Goal: Find specific page/section: Find specific page/section

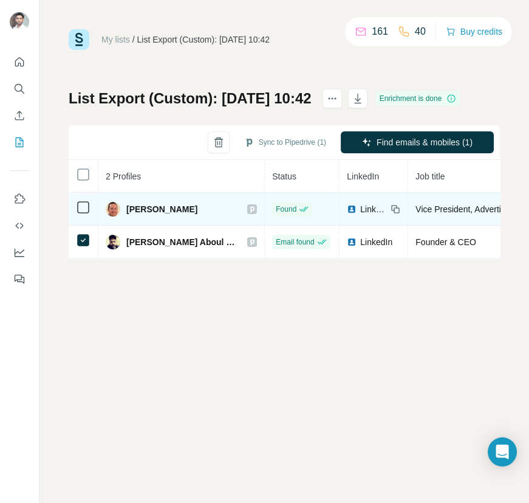
click at [394, 208] on icon at bounding box center [396, 209] width 5 height 5
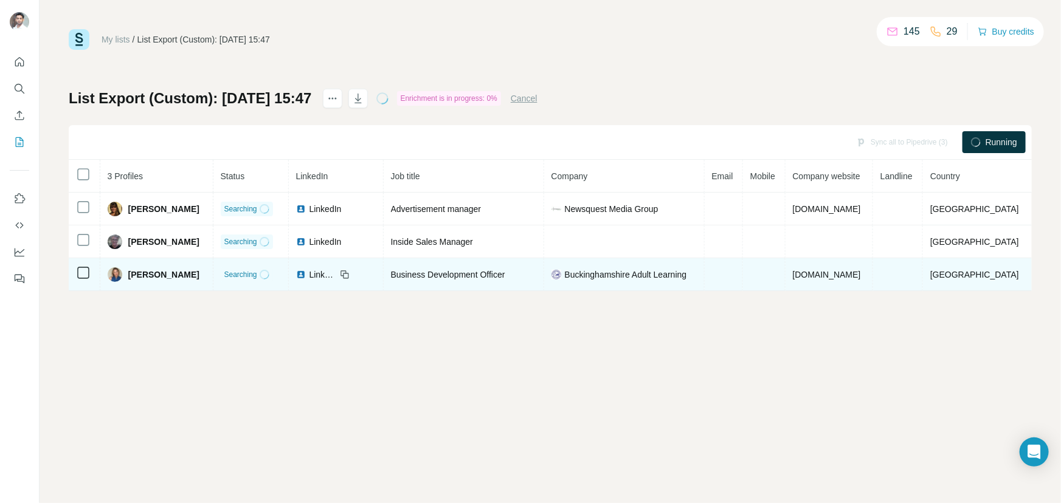
click at [697, 272] on div "Buckinghamshire Adult Learning" at bounding box center [623, 275] width 145 height 12
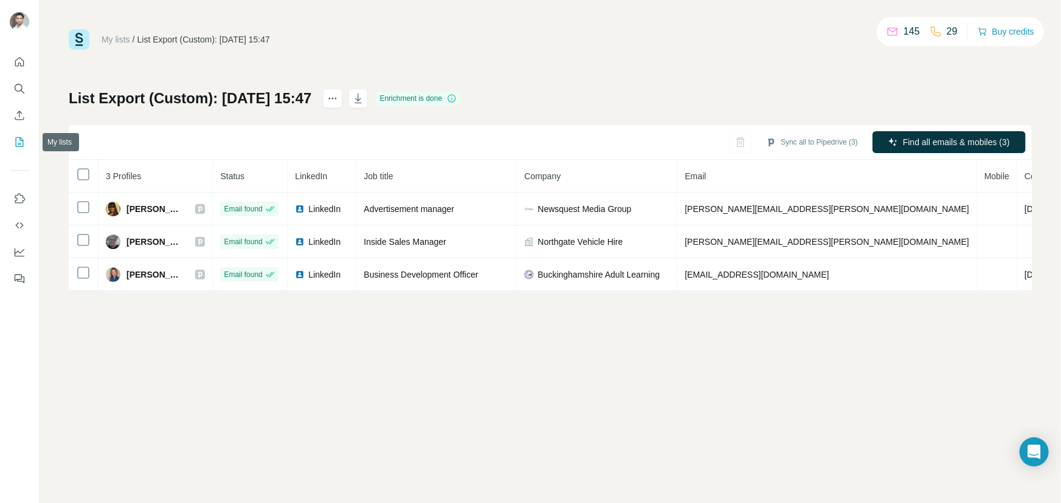
click at [22, 143] on icon "My lists" at bounding box center [19, 142] width 12 height 12
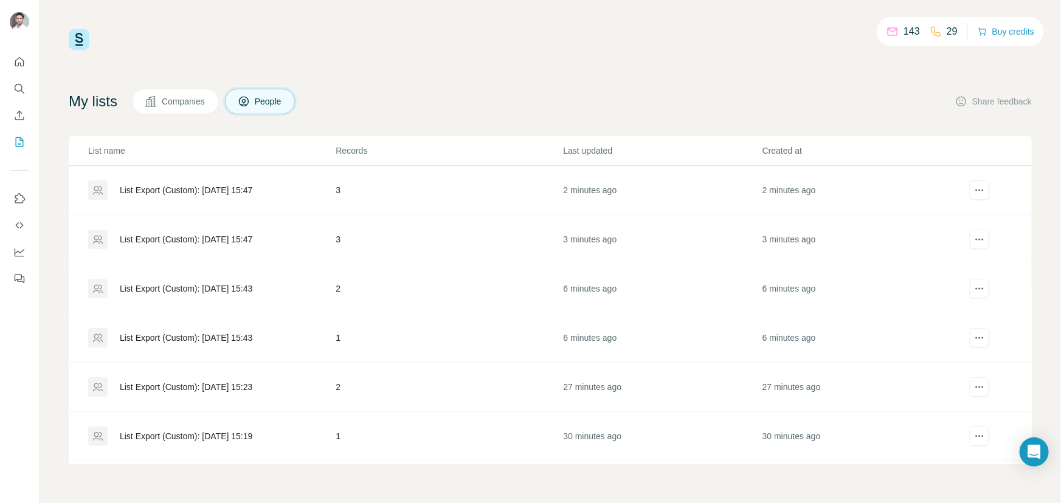
click at [224, 244] on div "List Export (Custom): [DATE] 15:47" at bounding box center [186, 239] width 132 height 12
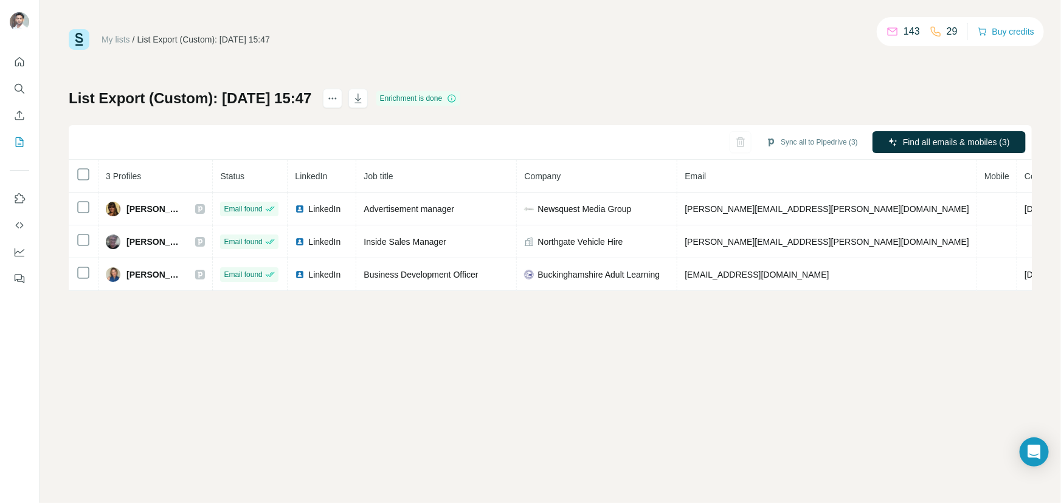
click at [164, 341] on div "My lists / List Export (Custom): 27/08/2025 15:47 143 29 Buy credits List Expor…" at bounding box center [550, 251] width 1021 height 503
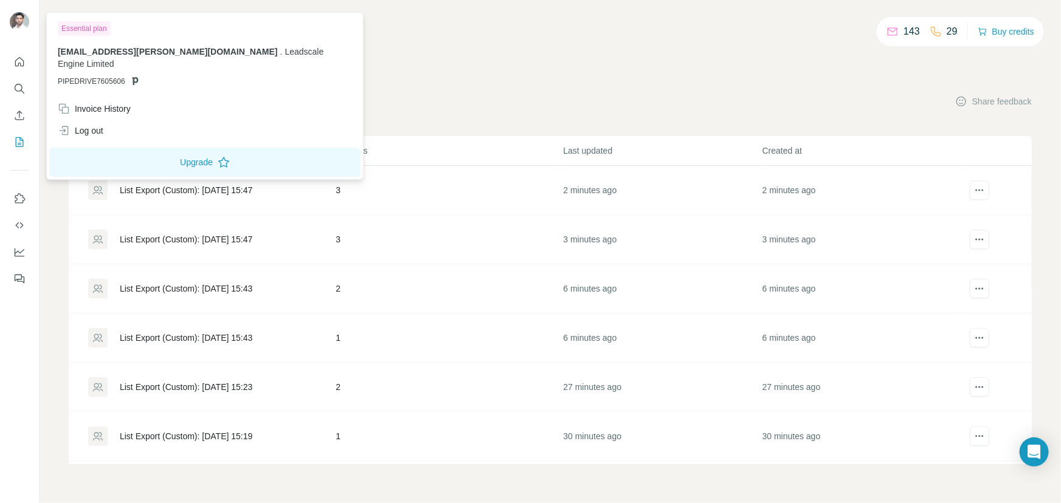
click at [201, 287] on div "List Export (Custom): [DATE] 15:43" at bounding box center [186, 289] width 132 height 12
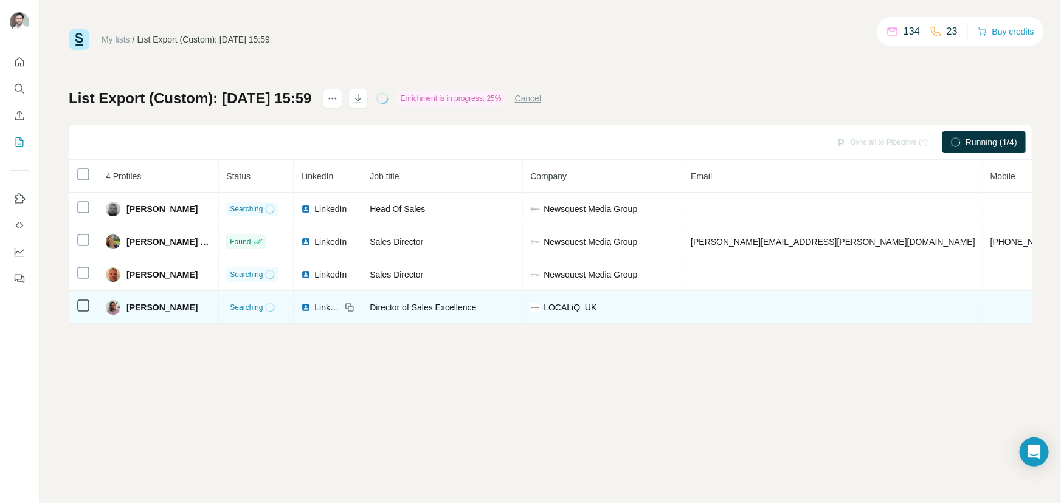
click at [573, 303] on div "LOCALiQ_UK" at bounding box center [602, 307] width 145 height 12
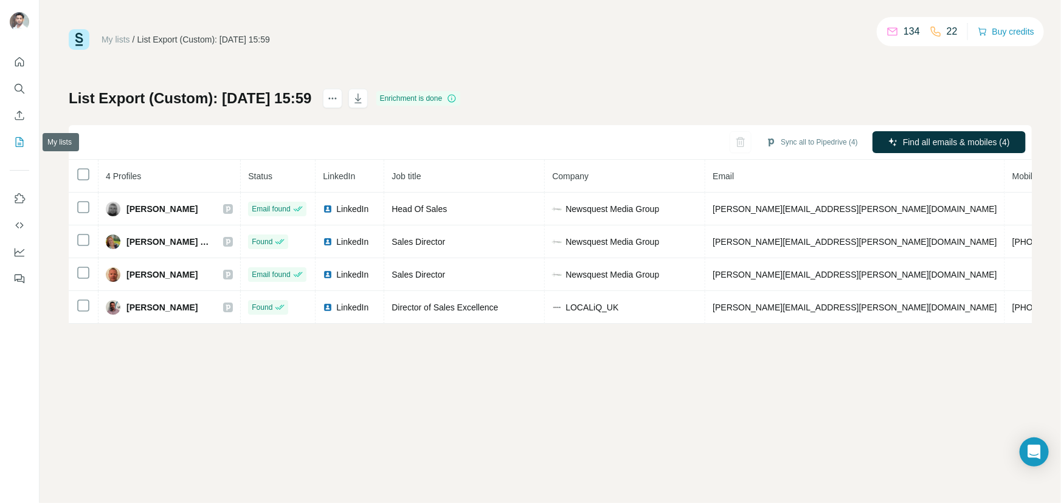
click at [20, 146] on icon "My lists" at bounding box center [19, 142] width 12 height 12
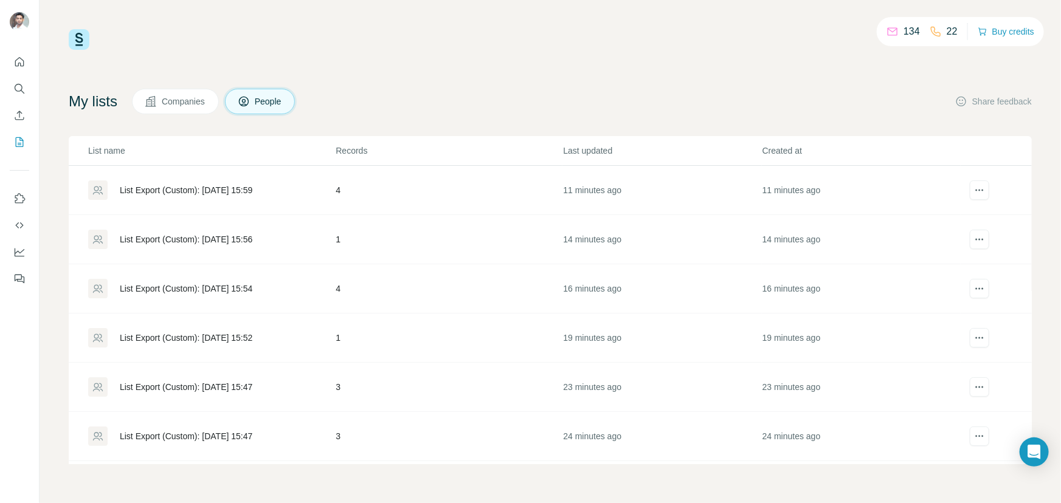
click at [192, 238] on div "List Export (Custom): [DATE] 15:56" at bounding box center [186, 239] width 132 height 12
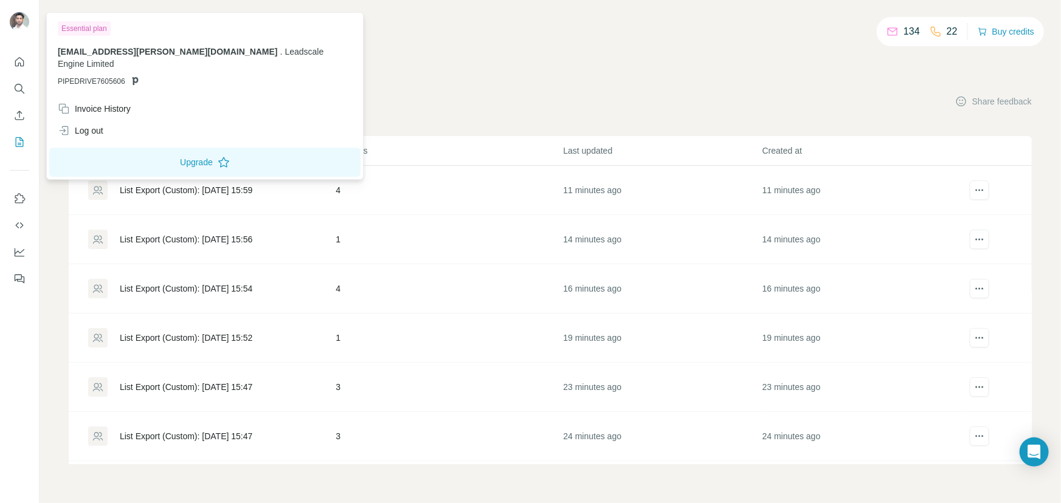
click at [163, 287] on div "List Export (Custom): [DATE] 15:54" at bounding box center [186, 289] width 132 height 12
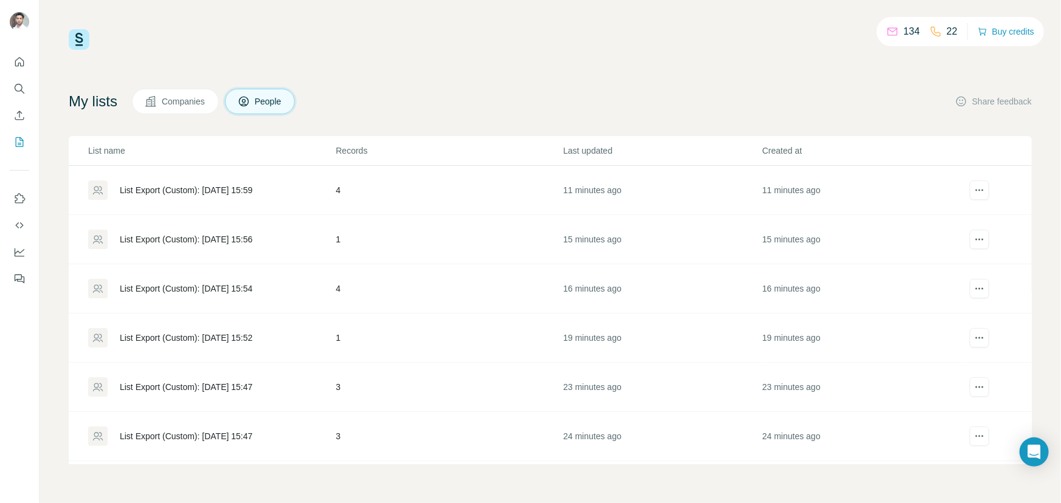
click at [171, 336] on div "List Export (Custom): [DATE] 15:52" at bounding box center [186, 338] width 132 height 12
click at [208, 385] on div "List Export (Custom): [DATE] 15:47" at bounding box center [186, 387] width 132 height 12
click at [221, 427] on div "List Export (Custom): [DATE] 15:47" at bounding box center [211, 436] width 246 height 19
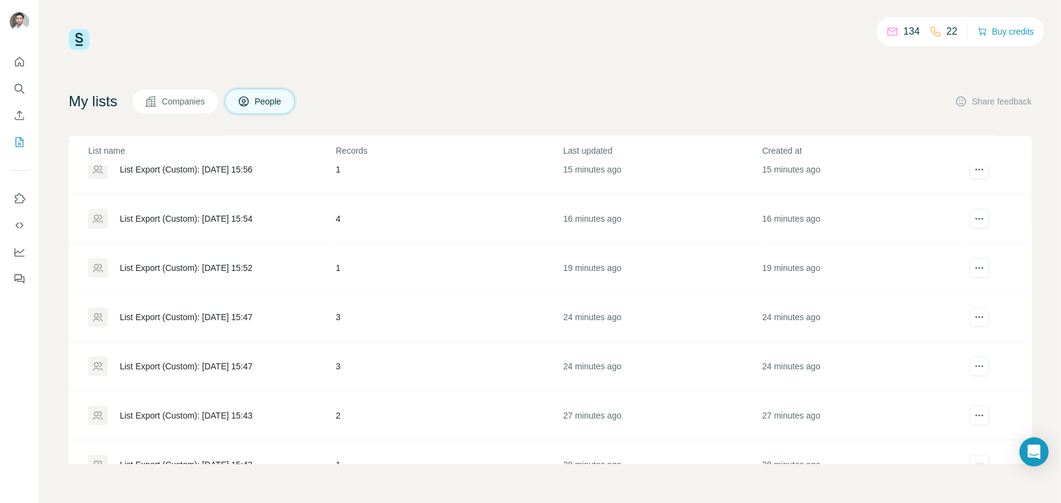
scroll to position [110, 0]
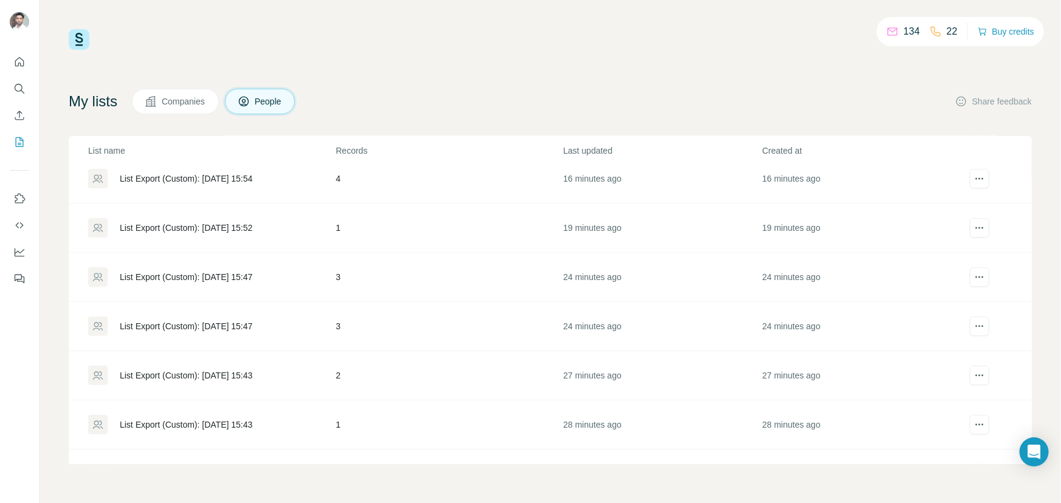
click at [252, 375] on div "List Export (Custom): [DATE] 15:43" at bounding box center [186, 376] width 132 height 12
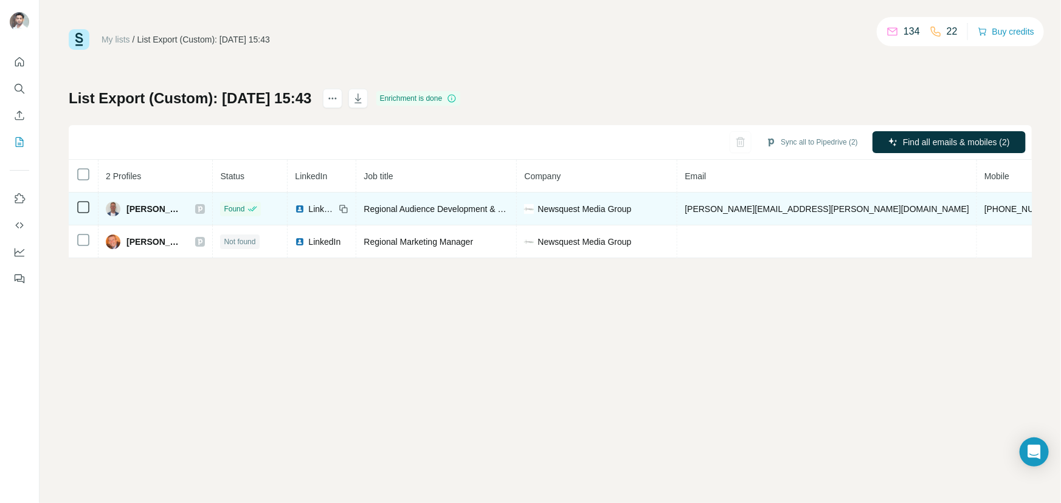
click at [339, 212] on icon at bounding box center [344, 209] width 10 height 10
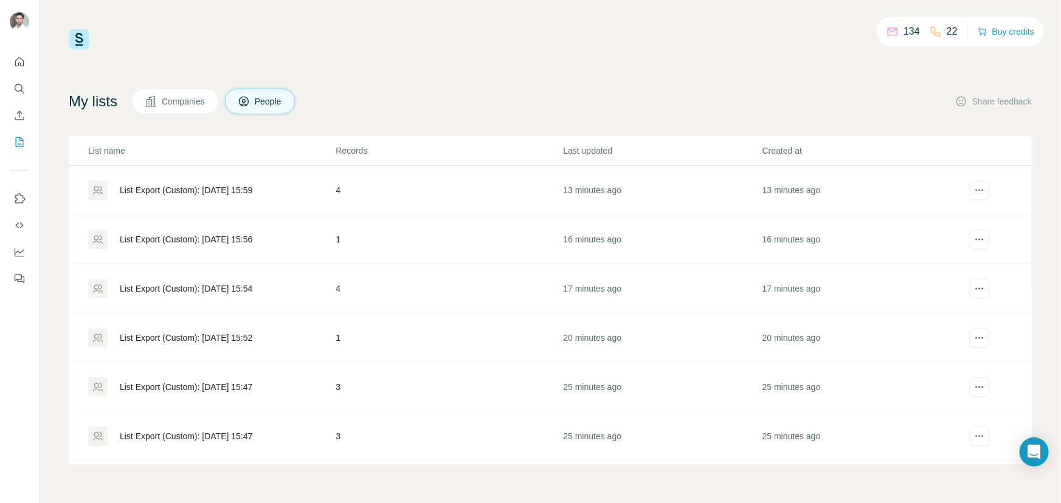
click at [227, 284] on div "List Export (Custom): [DATE] 15:54" at bounding box center [186, 289] width 132 height 12
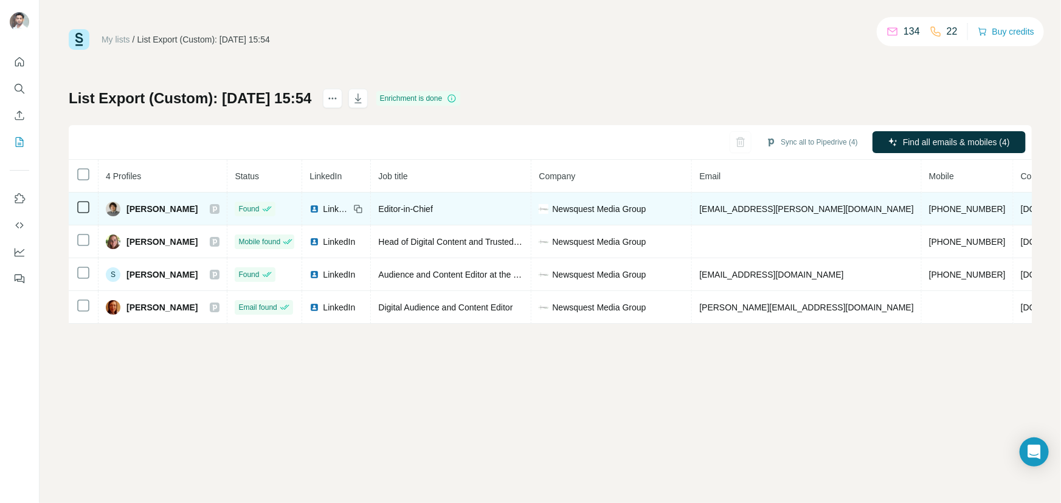
click at [353, 209] on icon at bounding box center [358, 209] width 10 height 10
